Goal: Transaction & Acquisition: Subscribe to service/newsletter

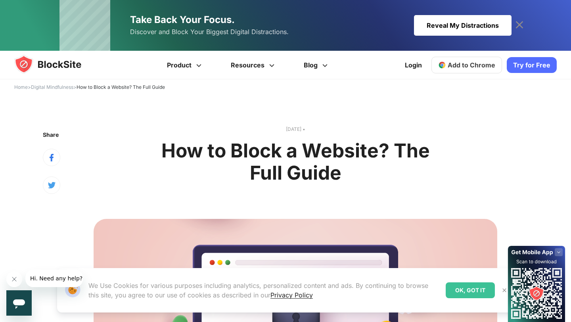
click at [529, 67] on link "Try for Free" at bounding box center [532, 65] width 50 height 16
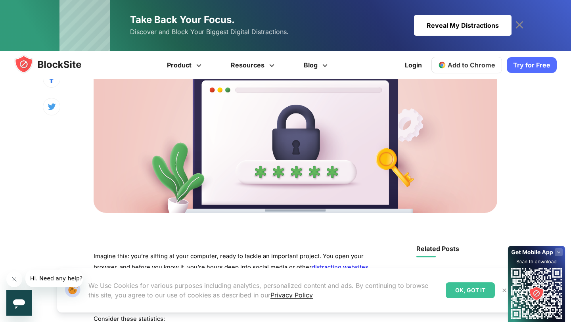
scroll to position [251, 0]
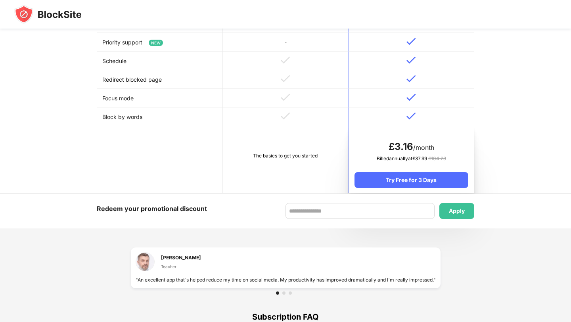
scroll to position [493, 0]
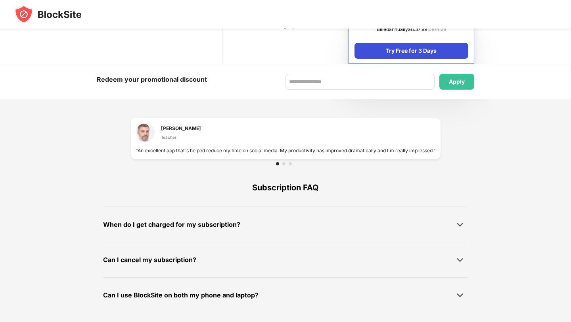
drag, startPoint x: 456, startPoint y: 85, endPoint x: 392, endPoint y: 56, distance: 69.5
click at [393, 50] on div "Try Free for 3 Days" at bounding box center [411, 51] width 114 height 16
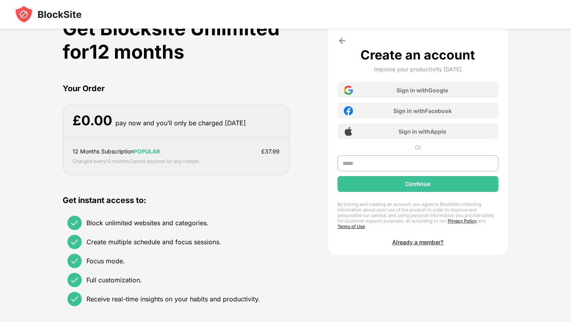
scroll to position [22, 0]
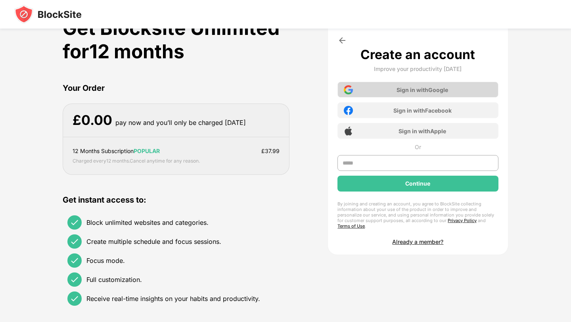
click at [428, 90] on div "Sign in with Google" at bounding box center [422, 89] width 52 height 7
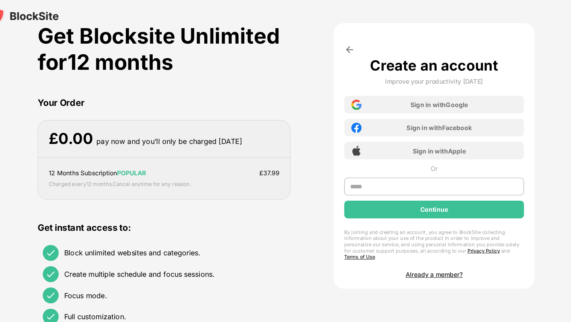
scroll to position [0, 0]
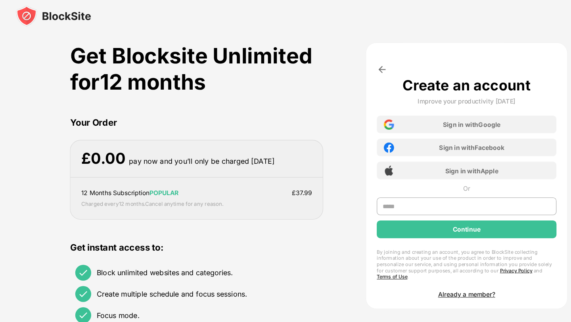
click at [343, 64] on img at bounding box center [342, 62] width 10 height 10
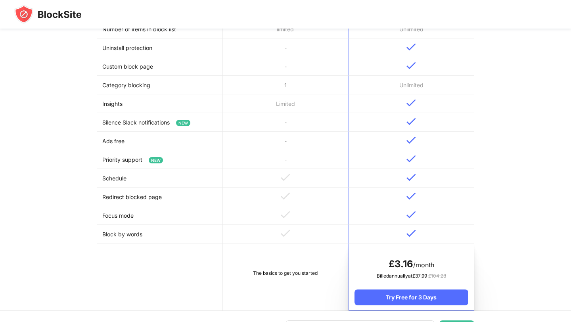
scroll to position [188, 0]
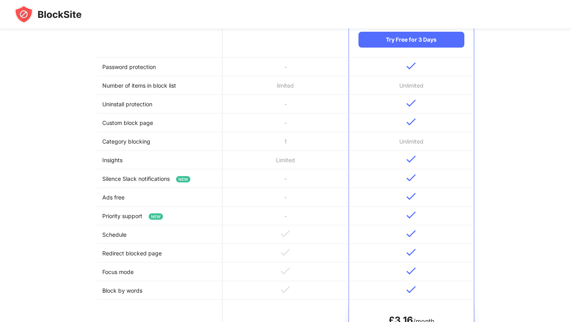
click at [282, 80] on td "limited" at bounding box center [285, 85] width 126 height 19
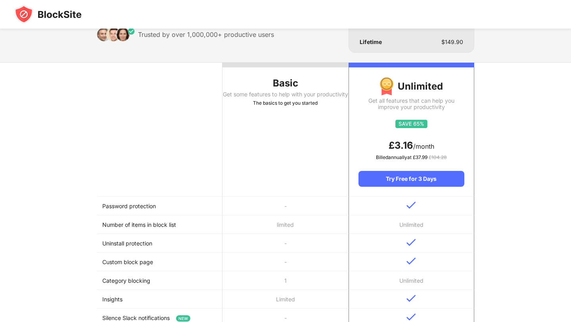
click at [277, 83] on div "Basic" at bounding box center [285, 83] width 126 height 13
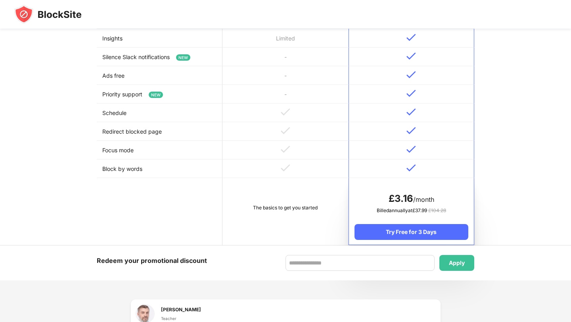
scroll to position [328, 0]
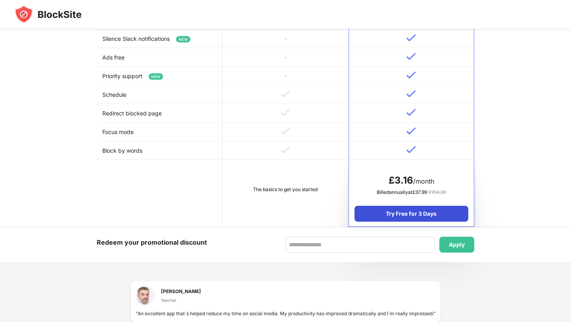
click at [405, 219] on div "Try Free for 3 Days" at bounding box center [411, 214] width 114 height 16
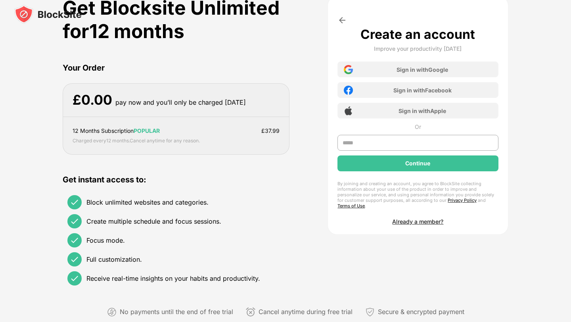
scroll to position [0, 0]
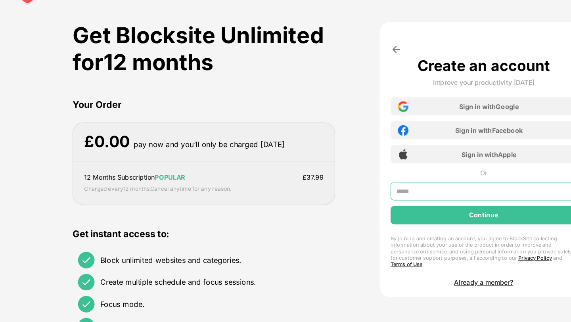
click at [343, 185] on input "text" at bounding box center [417, 185] width 161 height 16
click at [355, 186] on input "text" at bounding box center [417, 185] width 161 height 16
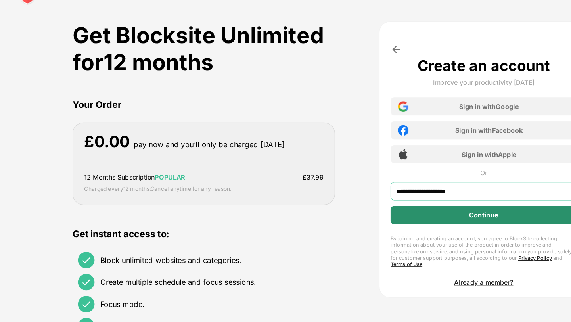
type input "**********"
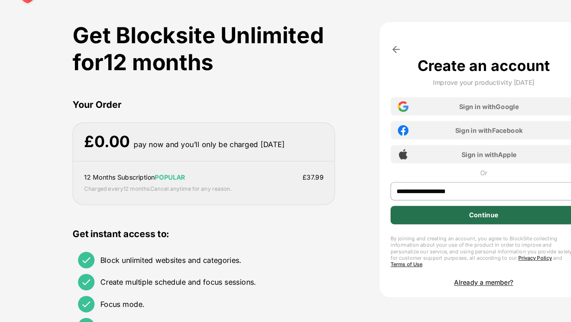
click at [404, 209] on div "Continue" at bounding box center [417, 205] width 161 height 16
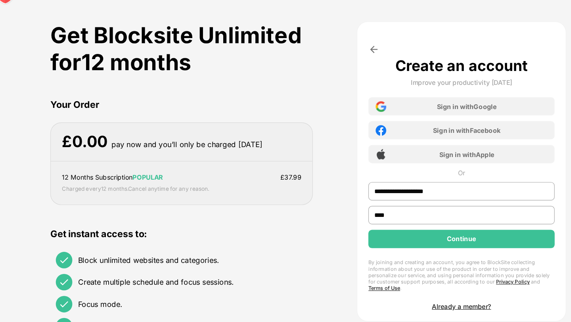
type input "****"
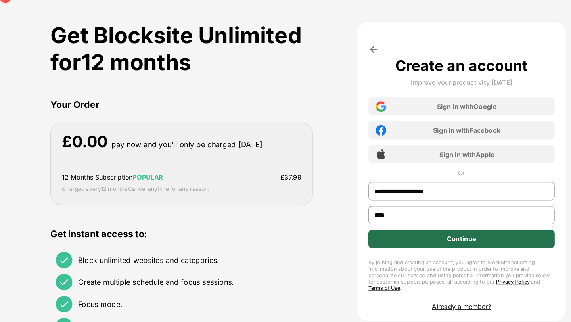
click at [398, 227] on div "Continue" at bounding box center [417, 226] width 161 height 16
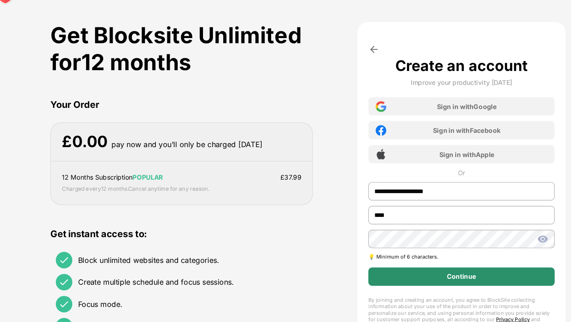
click at [425, 262] on div "Continue" at bounding box center [417, 259] width 161 height 16
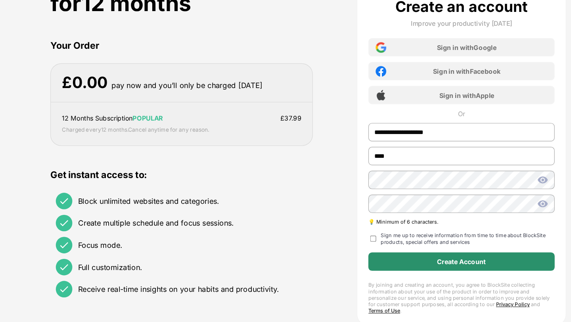
scroll to position [29, 0]
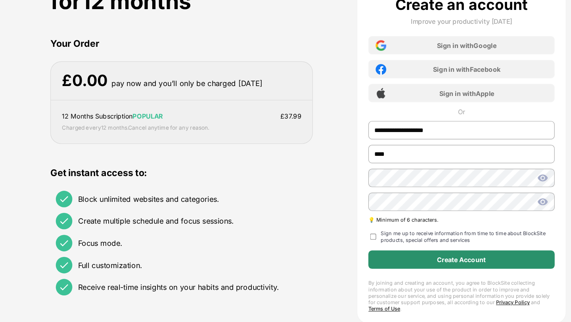
click at [385, 270] on div "Create Account" at bounding box center [417, 268] width 161 height 16
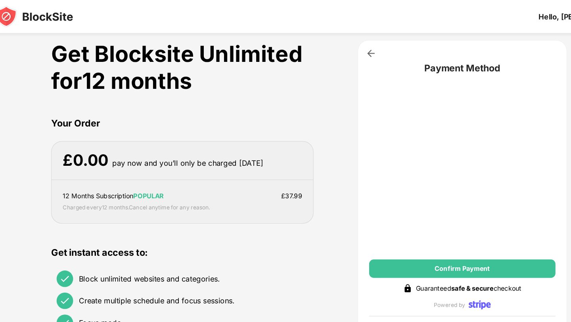
scroll to position [0, 0]
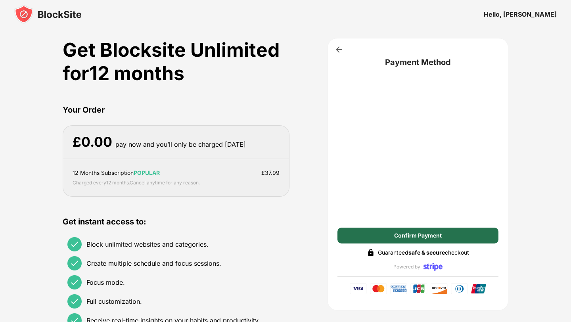
click at [427, 238] on div "Confirm Payment" at bounding box center [418, 235] width 48 height 6
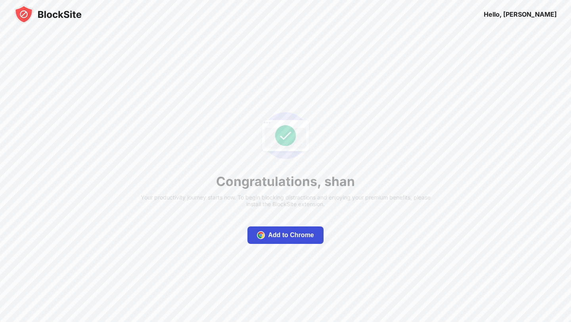
click at [303, 237] on div "Add to Chrome" at bounding box center [291, 235] width 46 height 8
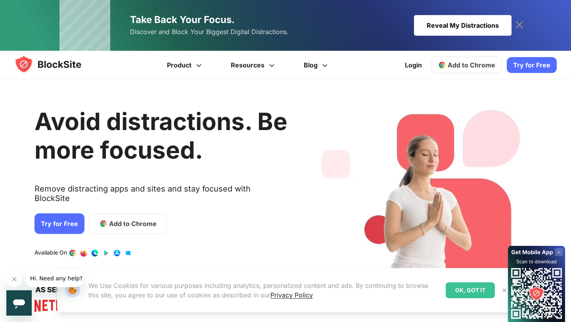
click at [479, 67] on span "Add to Chrome" at bounding box center [472, 65] width 48 height 8
click at [463, 64] on span "Add to Chrome" at bounding box center [472, 65] width 48 height 8
